Goal: Navigation & Orientation: Understand site structure

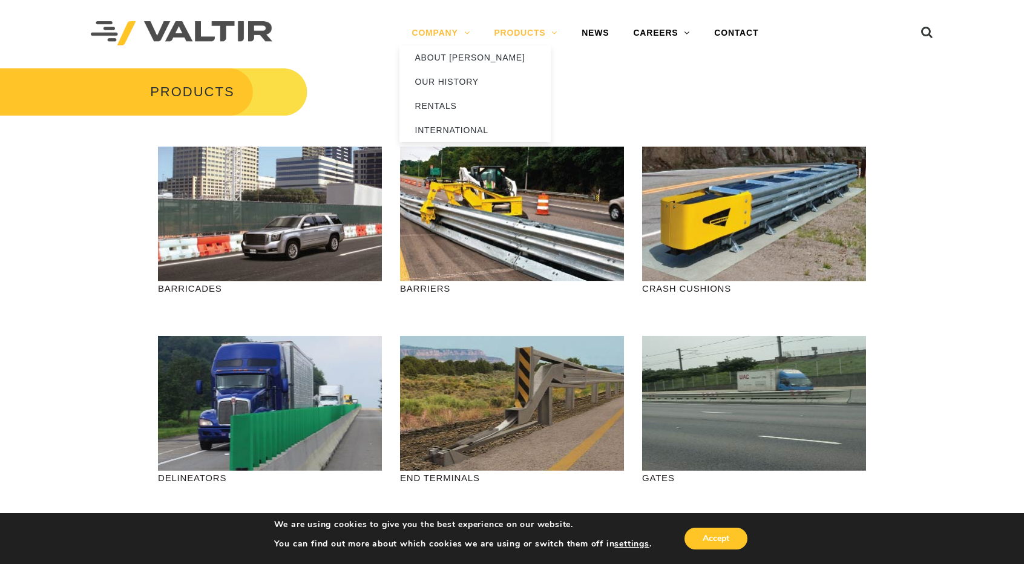
click at [440, 36] on link "COMPANY" at bounding box center [441, 33] width 82 height 24
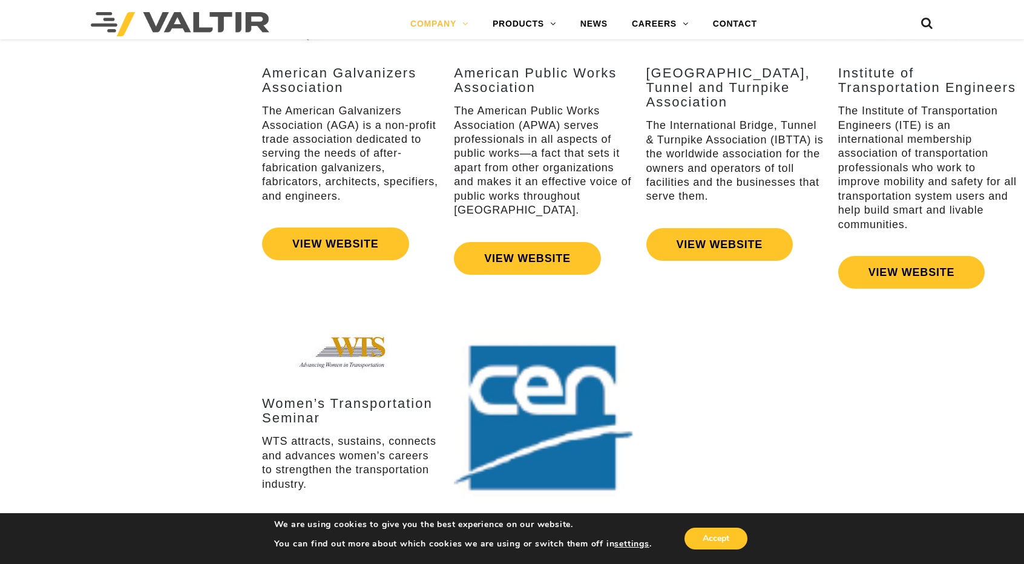
scroll to position [1960, 0]
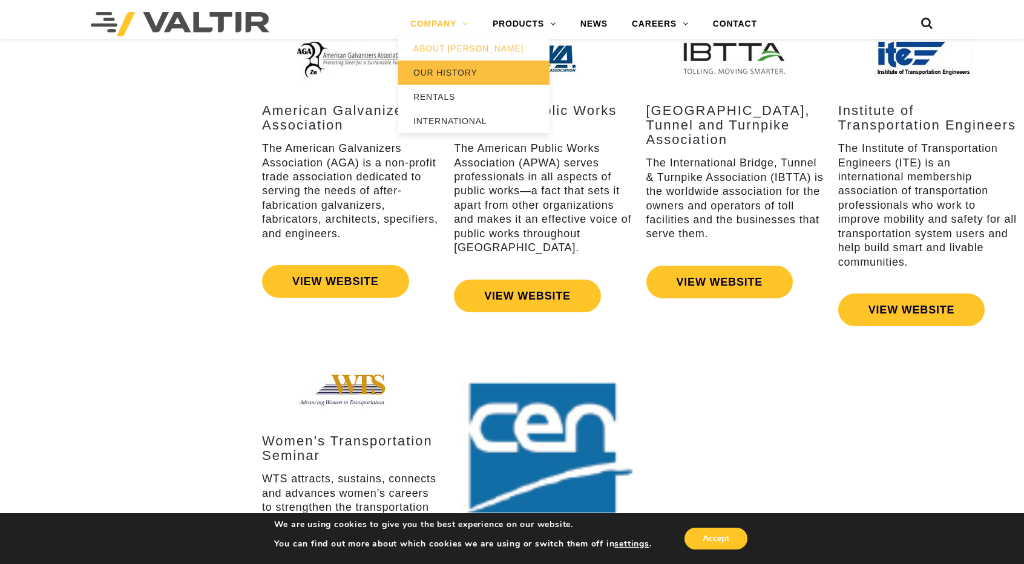
click at [441, 70] on link "OUR HISTORY" at bounding box center [473, 73] width 151 height 24
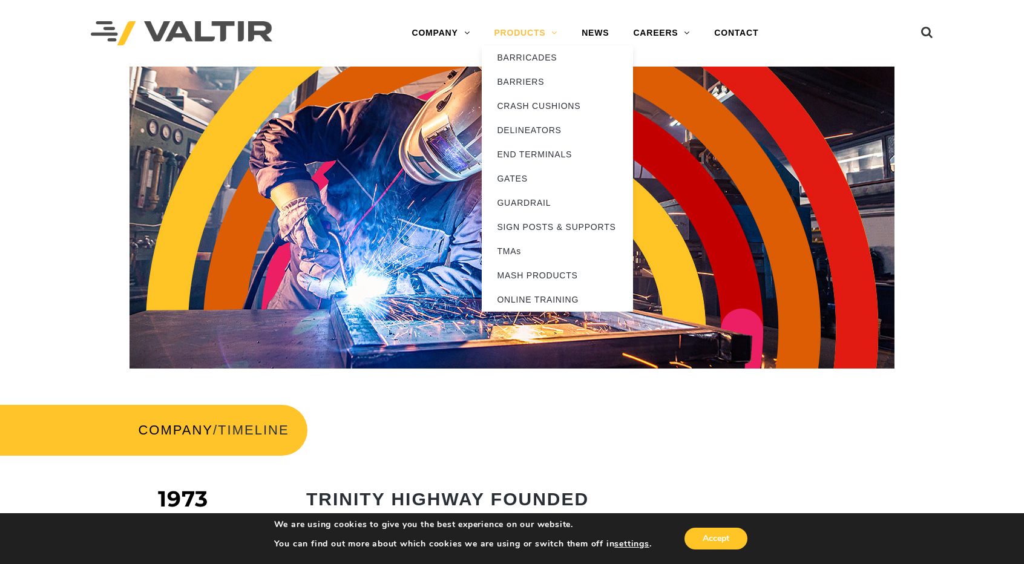
click at [534, 32] on link "PRODUCTS" at bounding box center [526, 33] width 88 height 24
